Goal: Entertainment & Leisure: Consume media (video, audio)

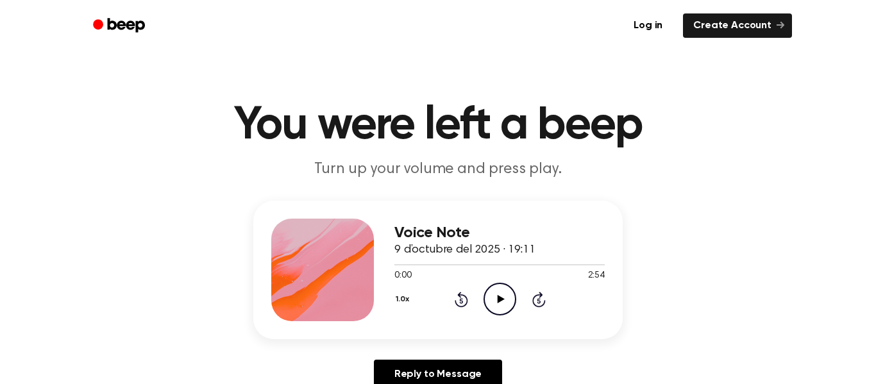
click at [511, 297] on icon "Play Audio" at bounding box center [500, 299] width 33 height 33
click at [499, 310] on icon "Pause Audio" at bounding box center [500, 299] width 33 height 33
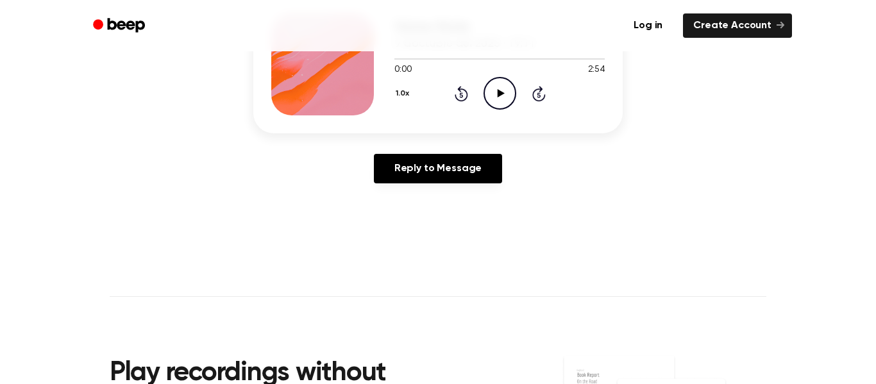
scroll to position [209, 0]
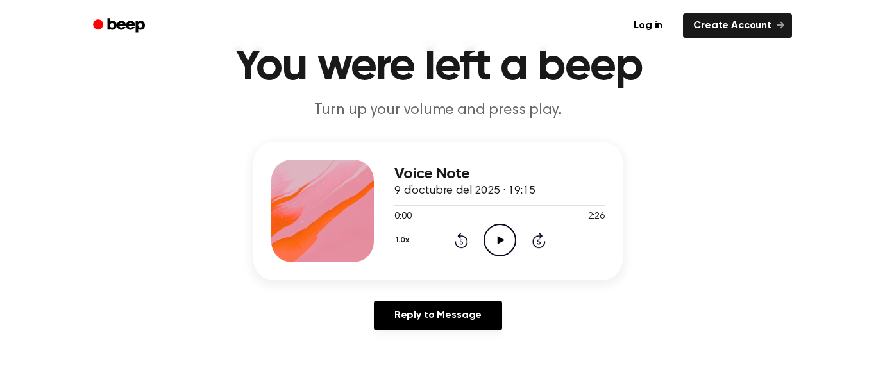
scroll to position [56, 0]
